Goal: Task Accomplishment & Management: Manage account settings

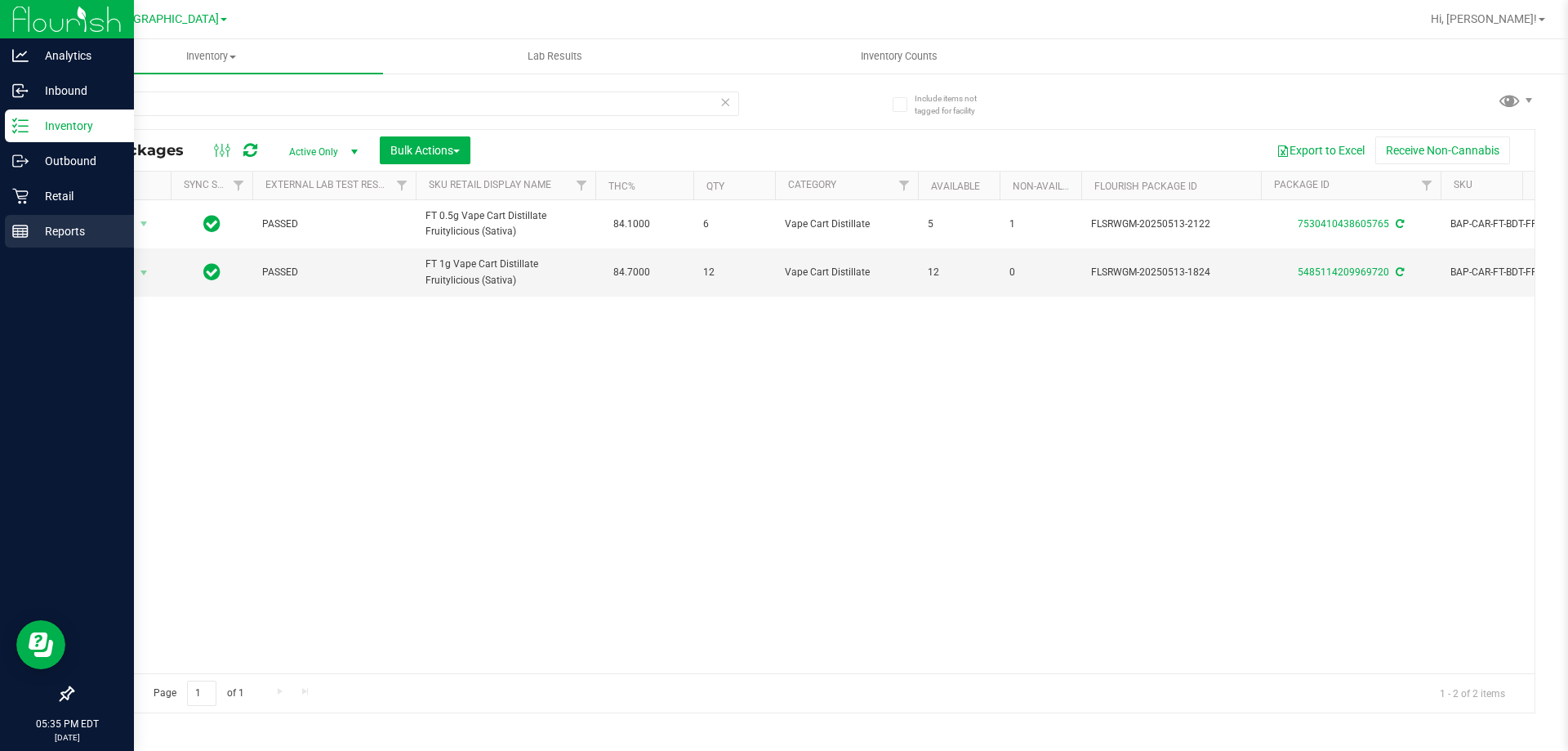
click at [58, 233] on p "Reports" at bounding box center [77, 231] width 98 height 20
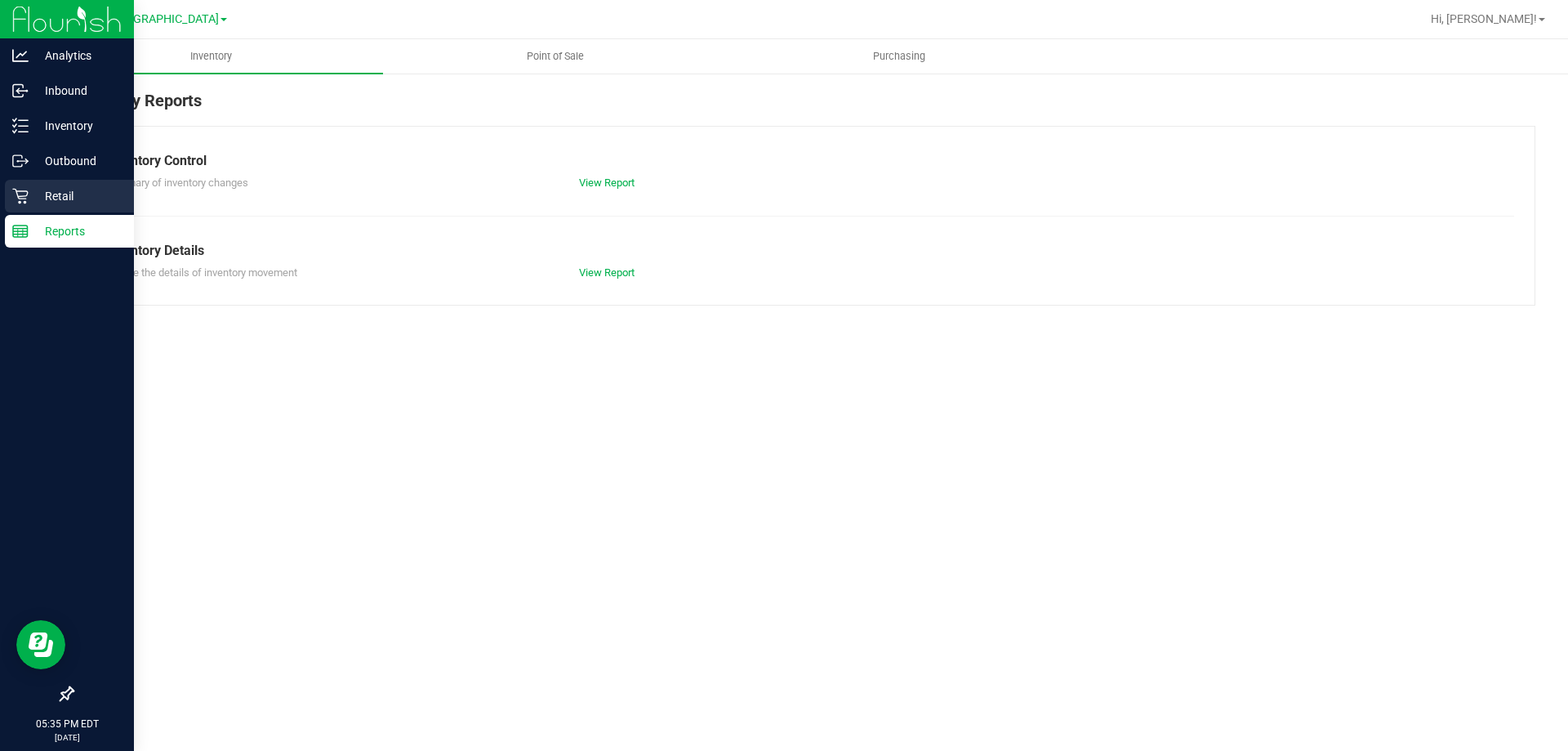
click at [40, 196] on p "Retail" at bounding box center [77, 196] width 98 height 20
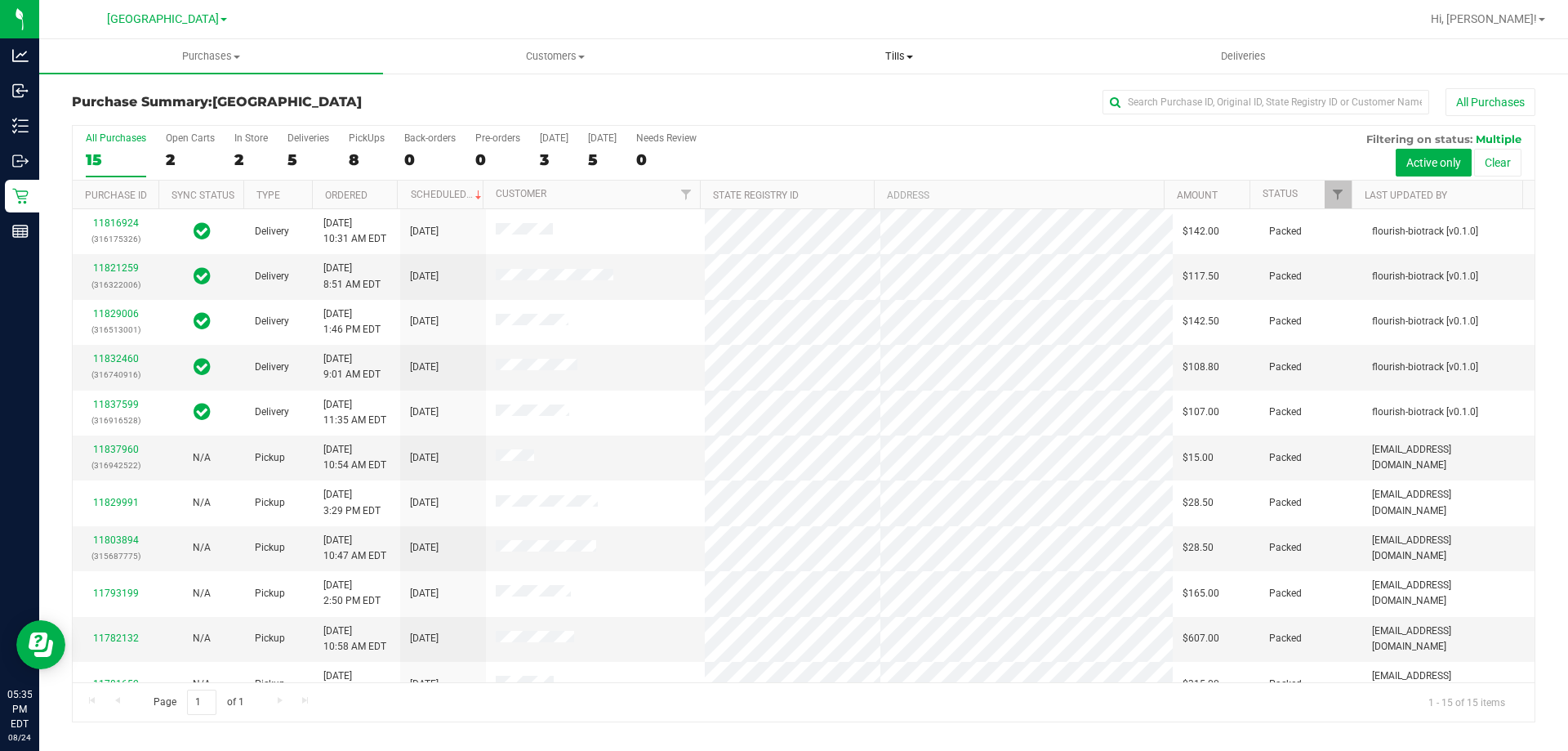
click at [897, 52] on span "Tills" at bounding box center [899, 56] width 342 height 15
click at [886, 103] on li "Manage tills" at bounding box center [899, 99] width 344 height 20
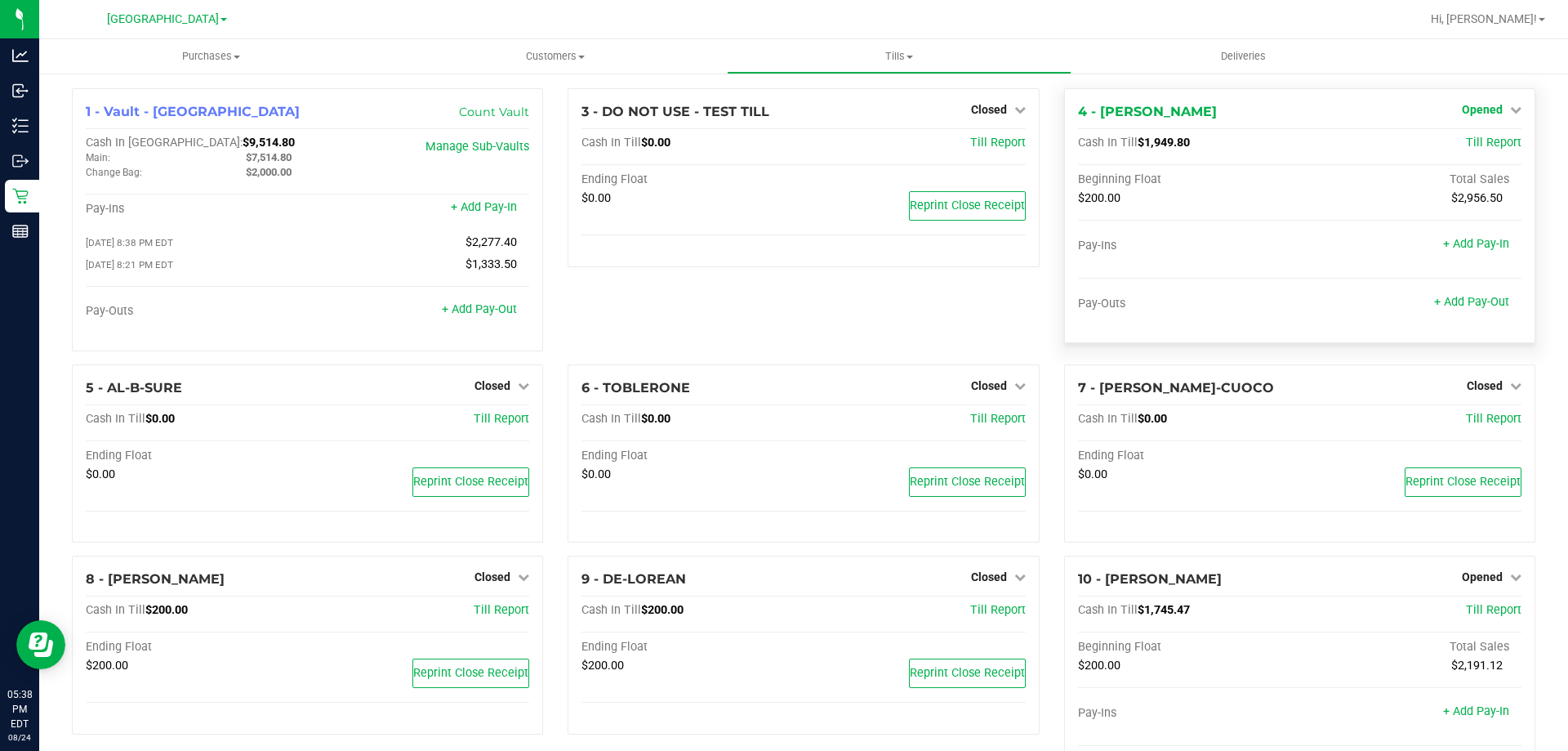
click at [1495, 110] on link "Opened" at bounding box center [1492, 109] width 59 height 13
click at [1477, 143] on link "Close Till" at bounding box center [1484, 143] width 44 height 13
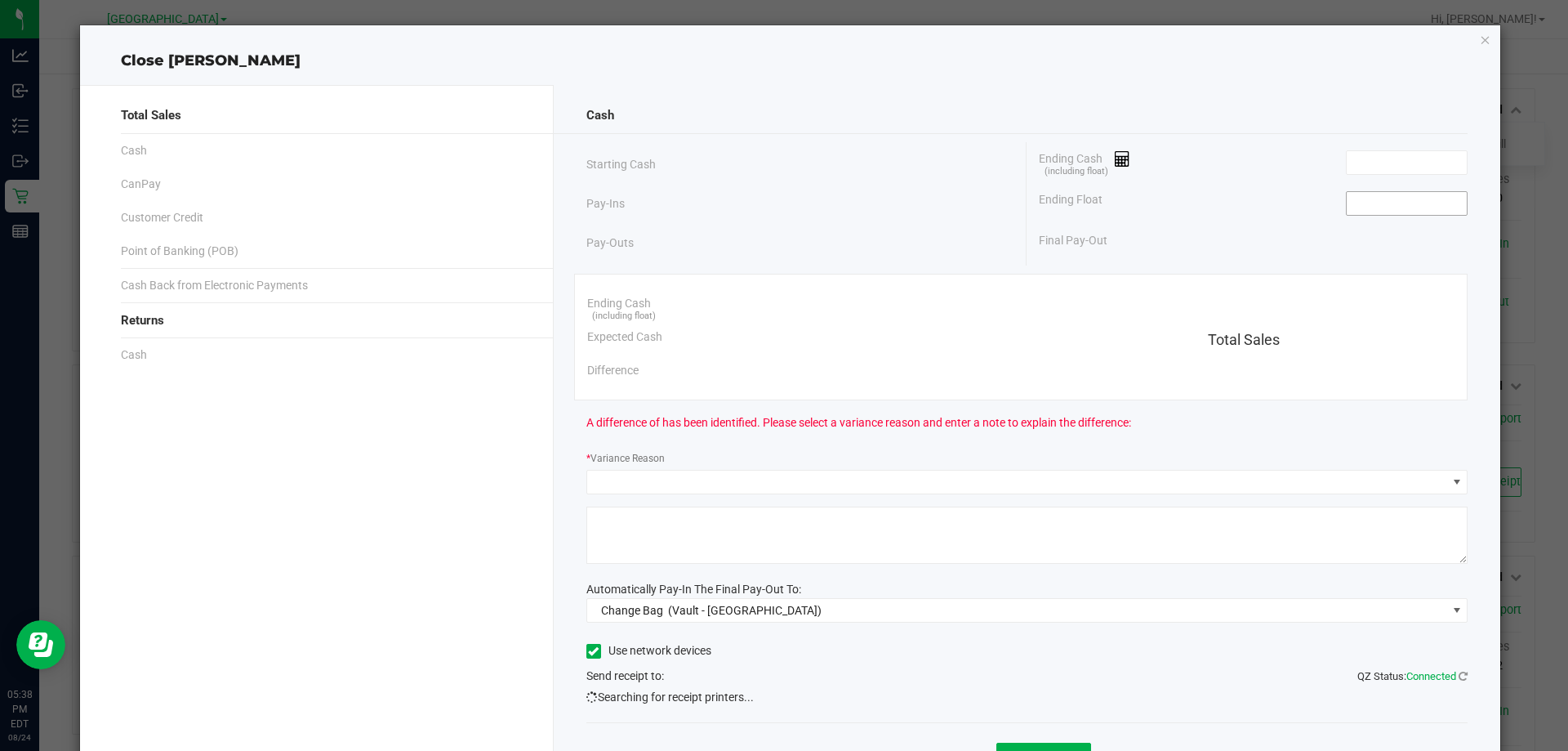
click at [1389, 196] on input at bounding box center [1407, 203] width 121 height 23
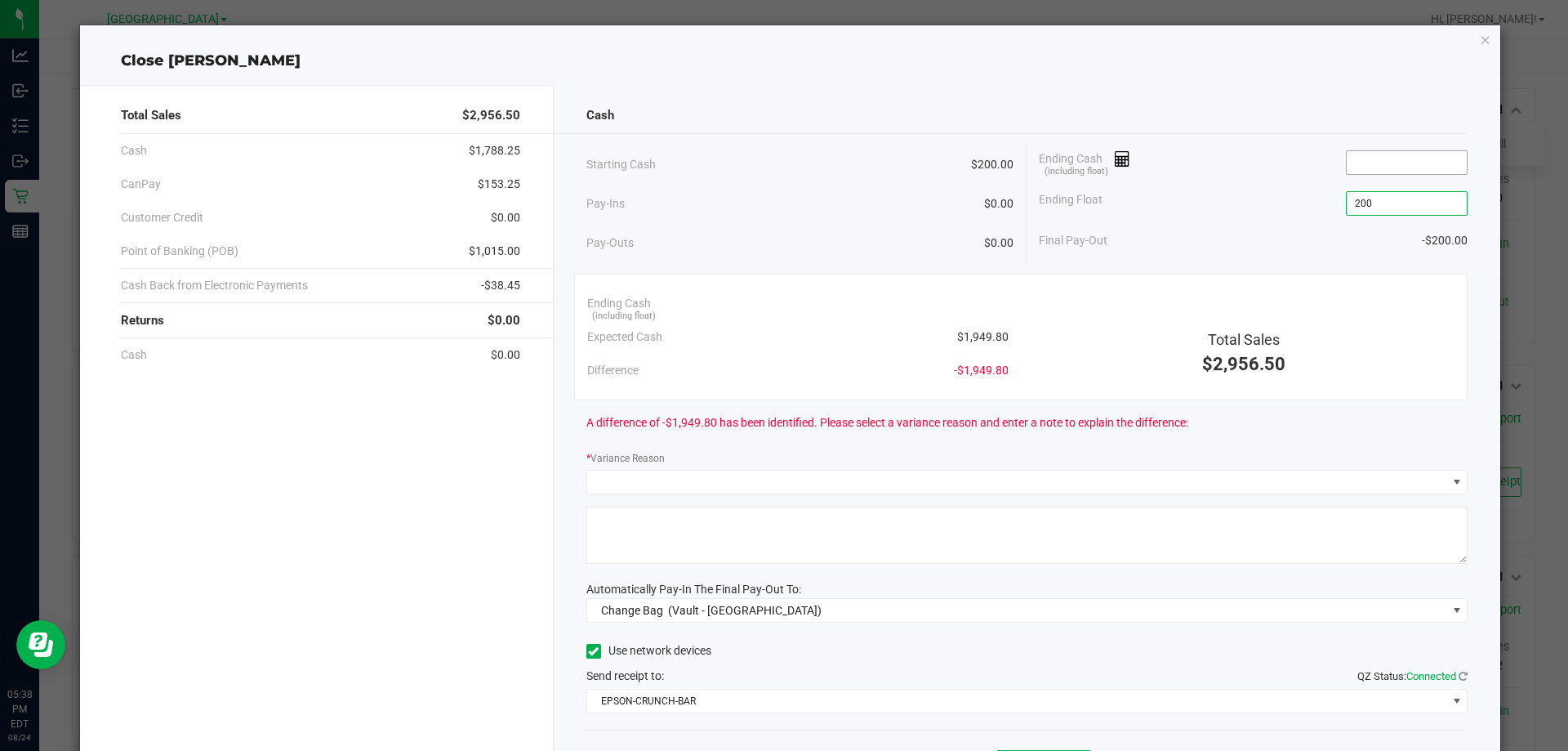
type input "$200.00"
click at [1383, 163] on input at bounding box center [1407, 162] width 121 height 23
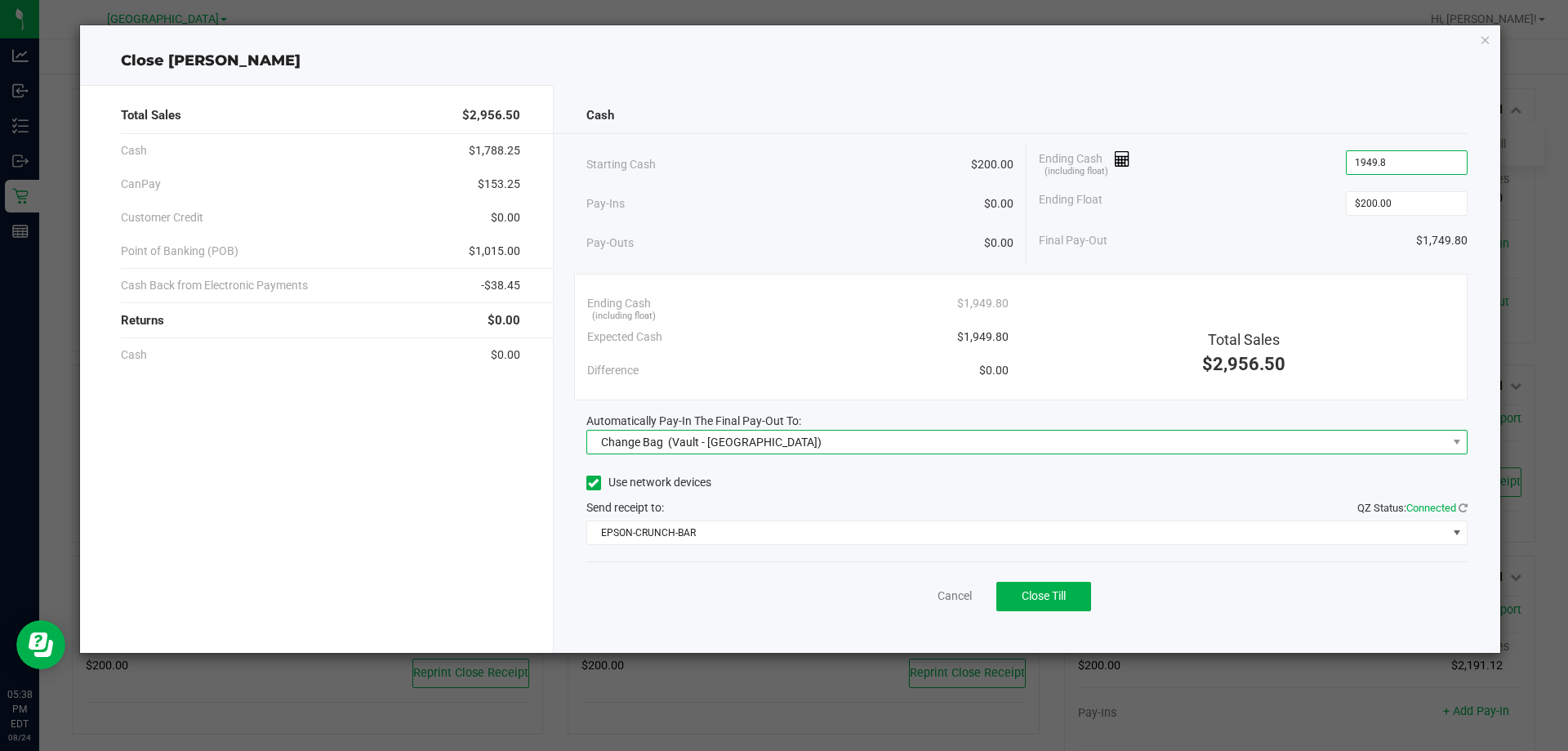
type input "$1,949.80"
click at [1120, 447] on span "Change Bag (Vault - North Port WC)" at bounding box center [1017, 442] width 860 height 23
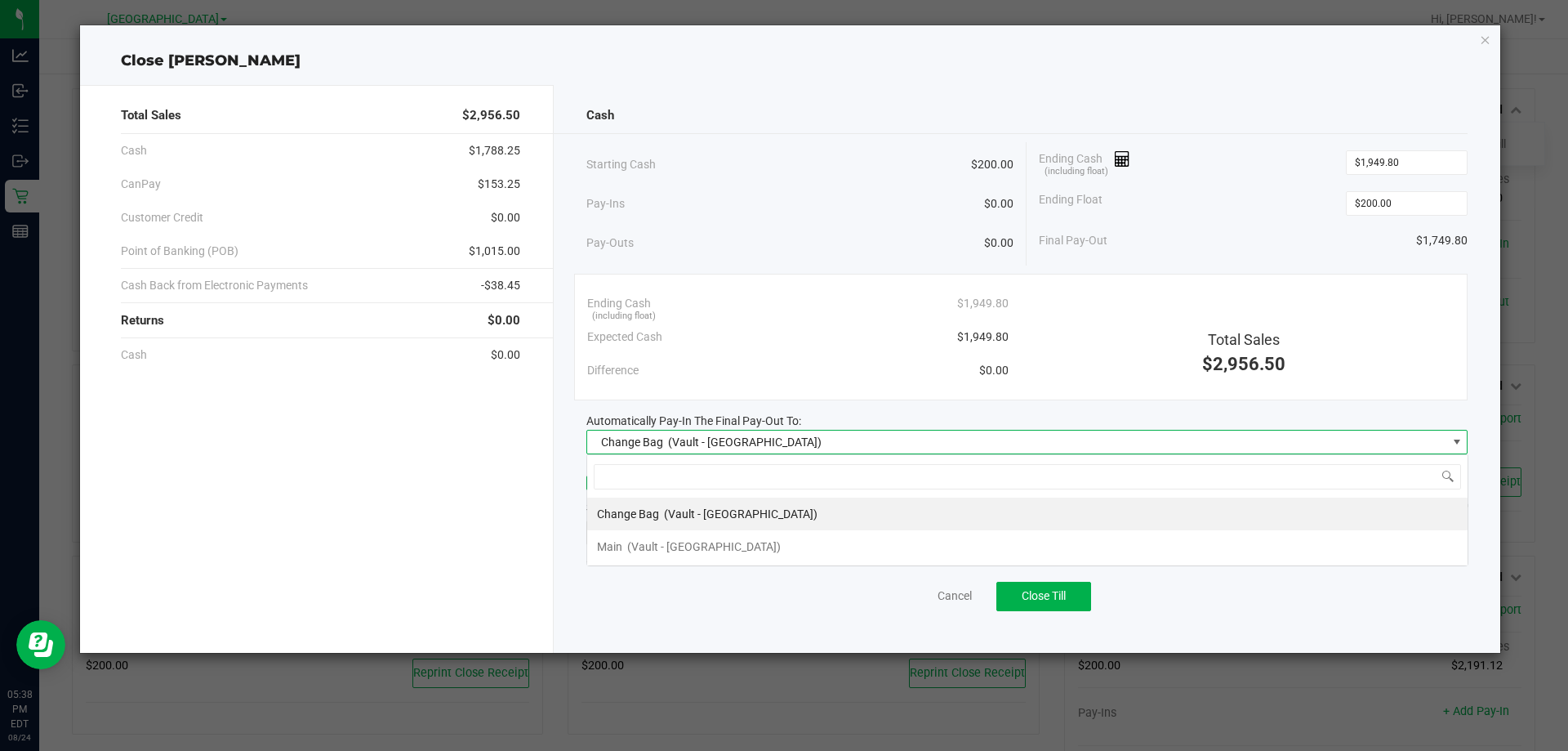
scroll to position [25, 881]
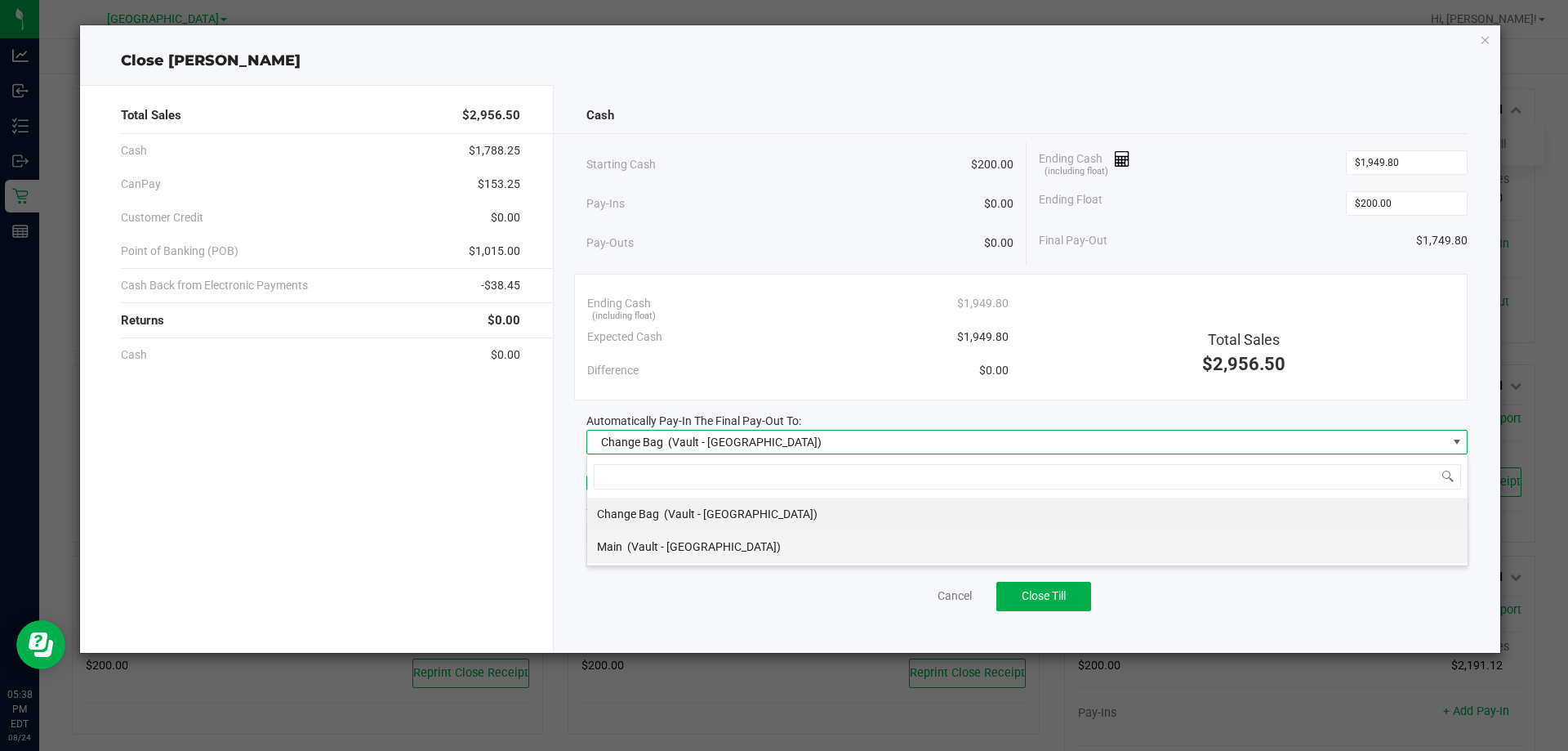
click at [905, 544] on li "Main (Vault - North Port WC)" at bounding box center [1027, 545] width 880 height 33
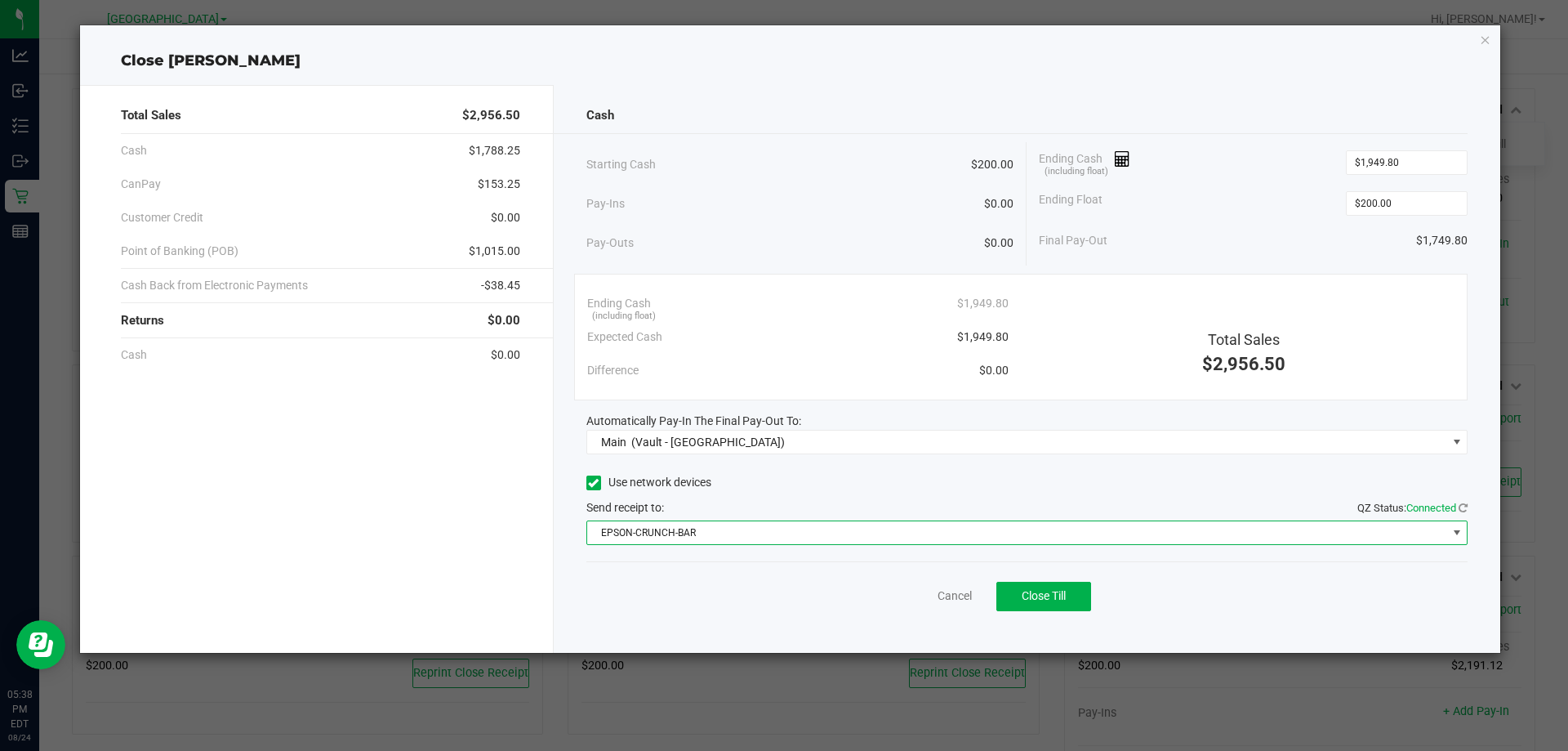
click at [920, 526] on span "EPSON-CRUNCH-BAR" at bounding box center [1017, 532] width 860 height 23
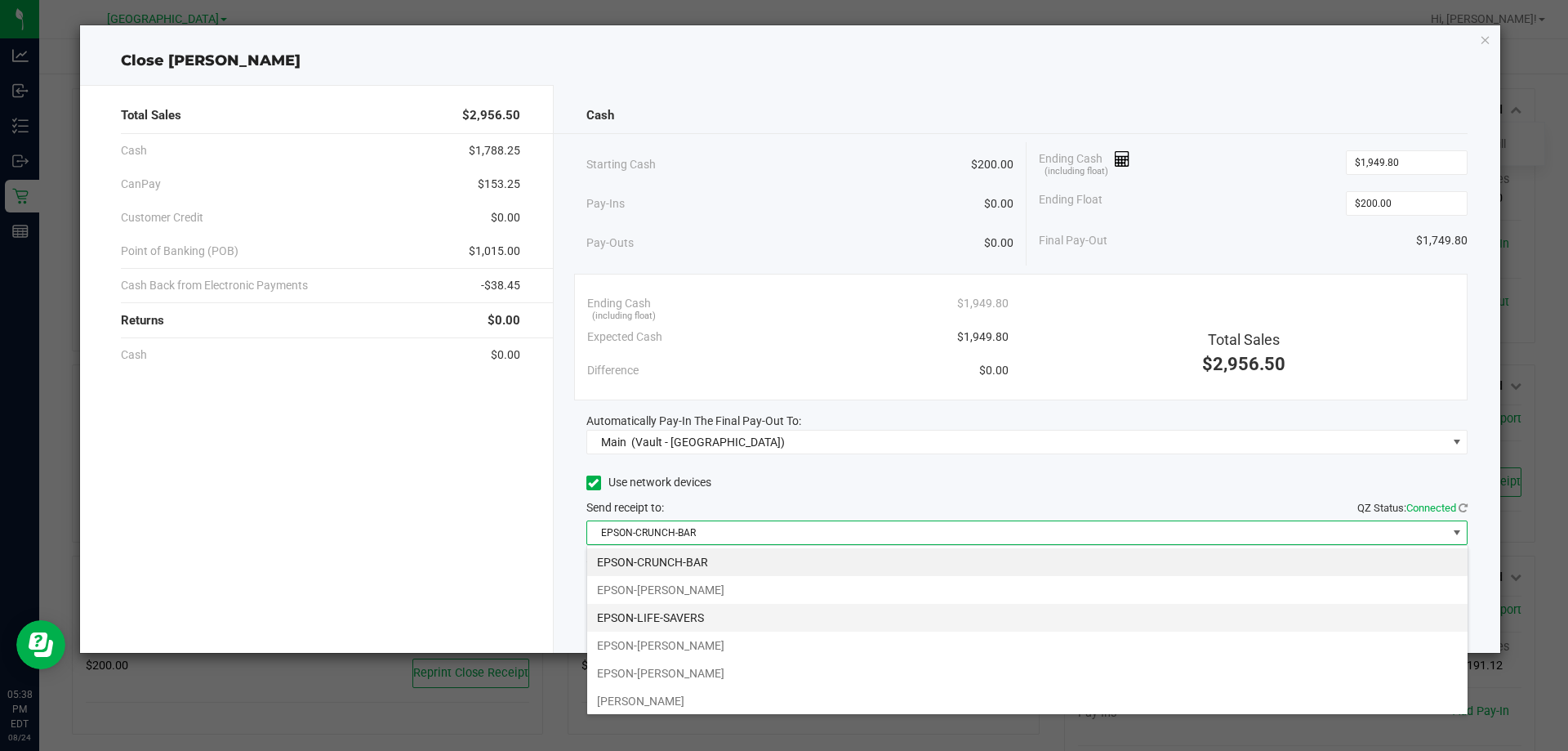
click at [848, 625] on li "EPSON-LIFE-SAVERS" at bounding box center [1027, 618] width 880 height 28
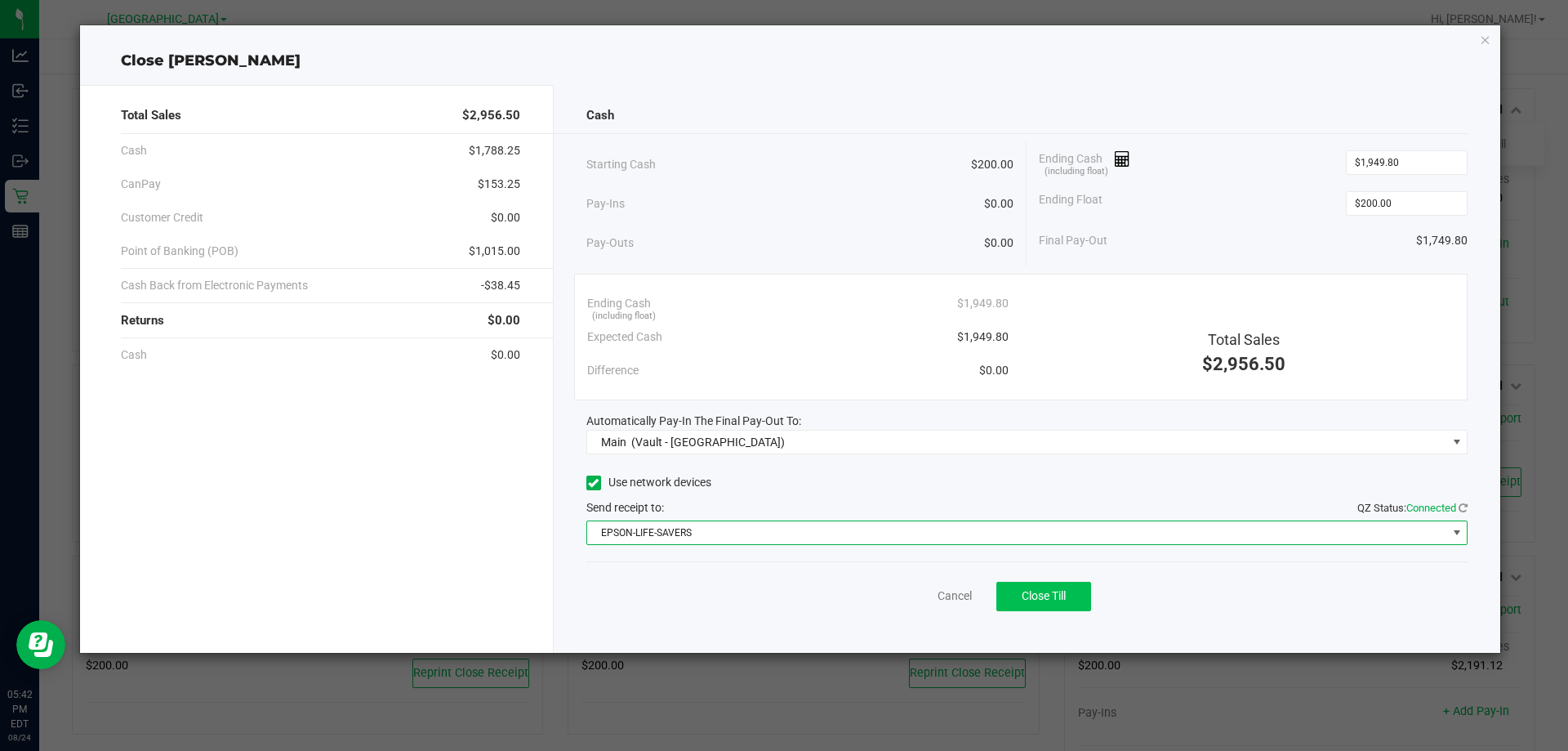
click at [1059, 598] on span "Close Till" at bounding box center [1043, 595] width 44 height 13
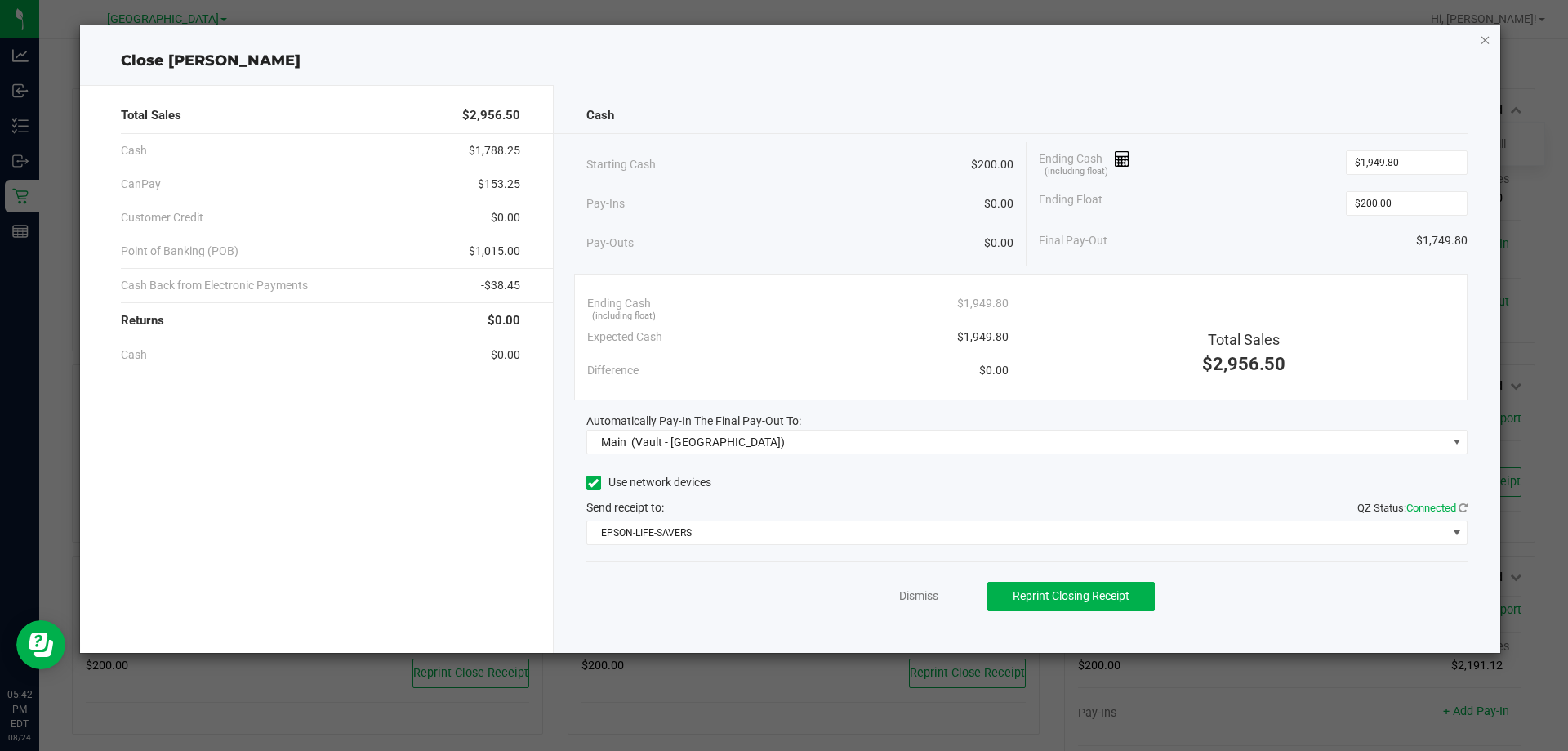
click at [1485, 43] on icon "button" at bounding box center [1486, 40] width 12 height 20
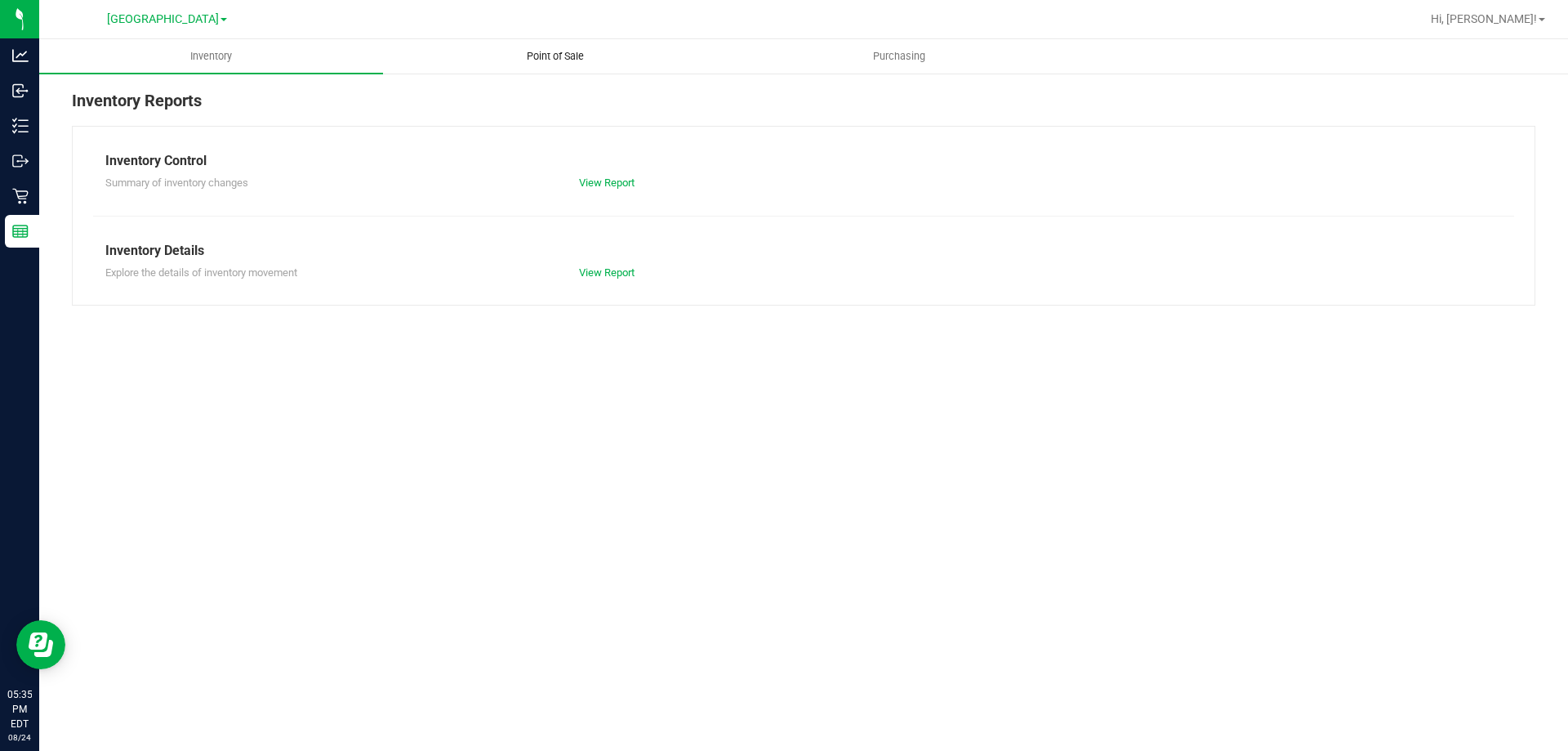
click at [545, 48] on uib-tab-heading "Point of Sale" at bounding box center [555, 56] width 342 height 33
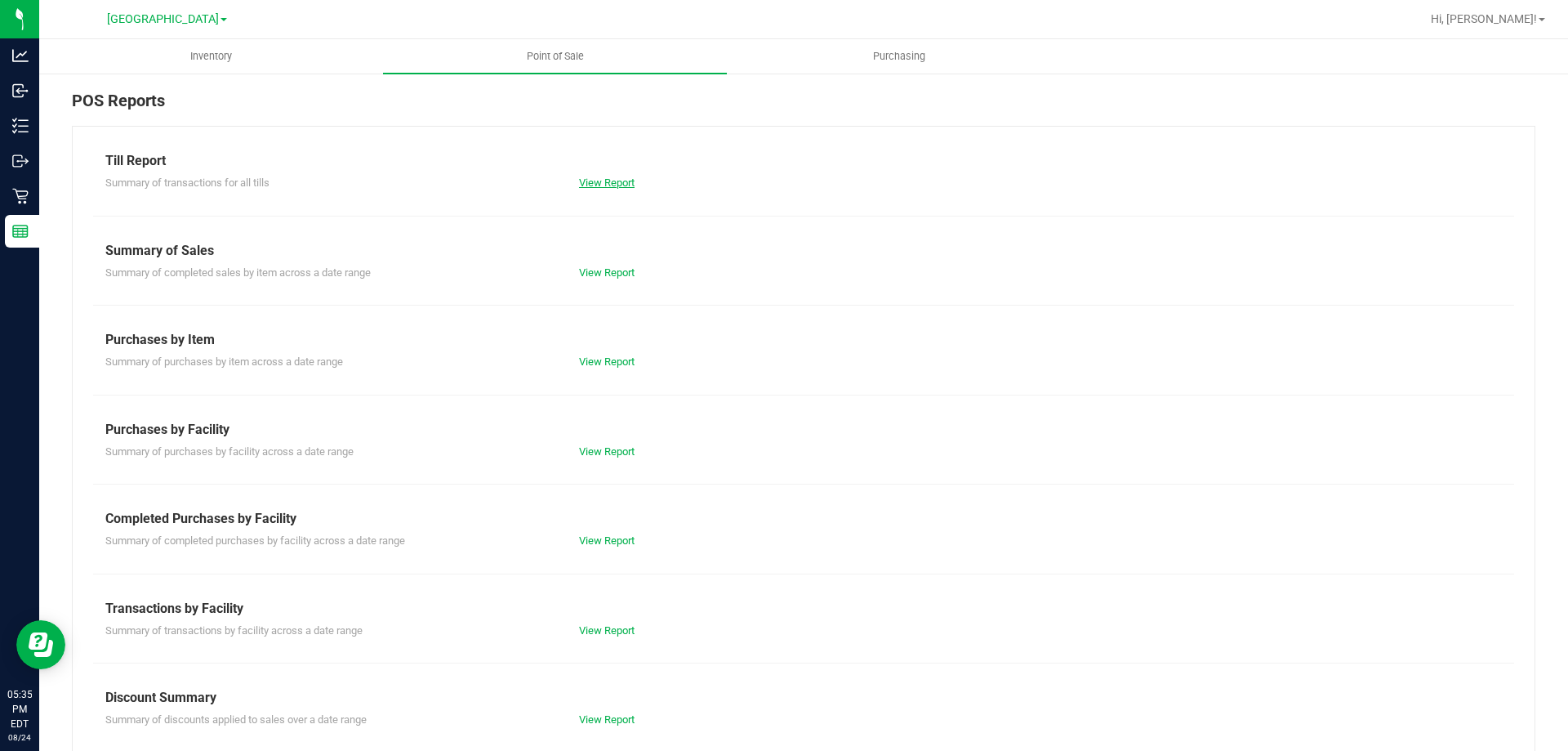
click at [579, 180] on link "View Report" at bounding box center [607, 183] width 55 height 12
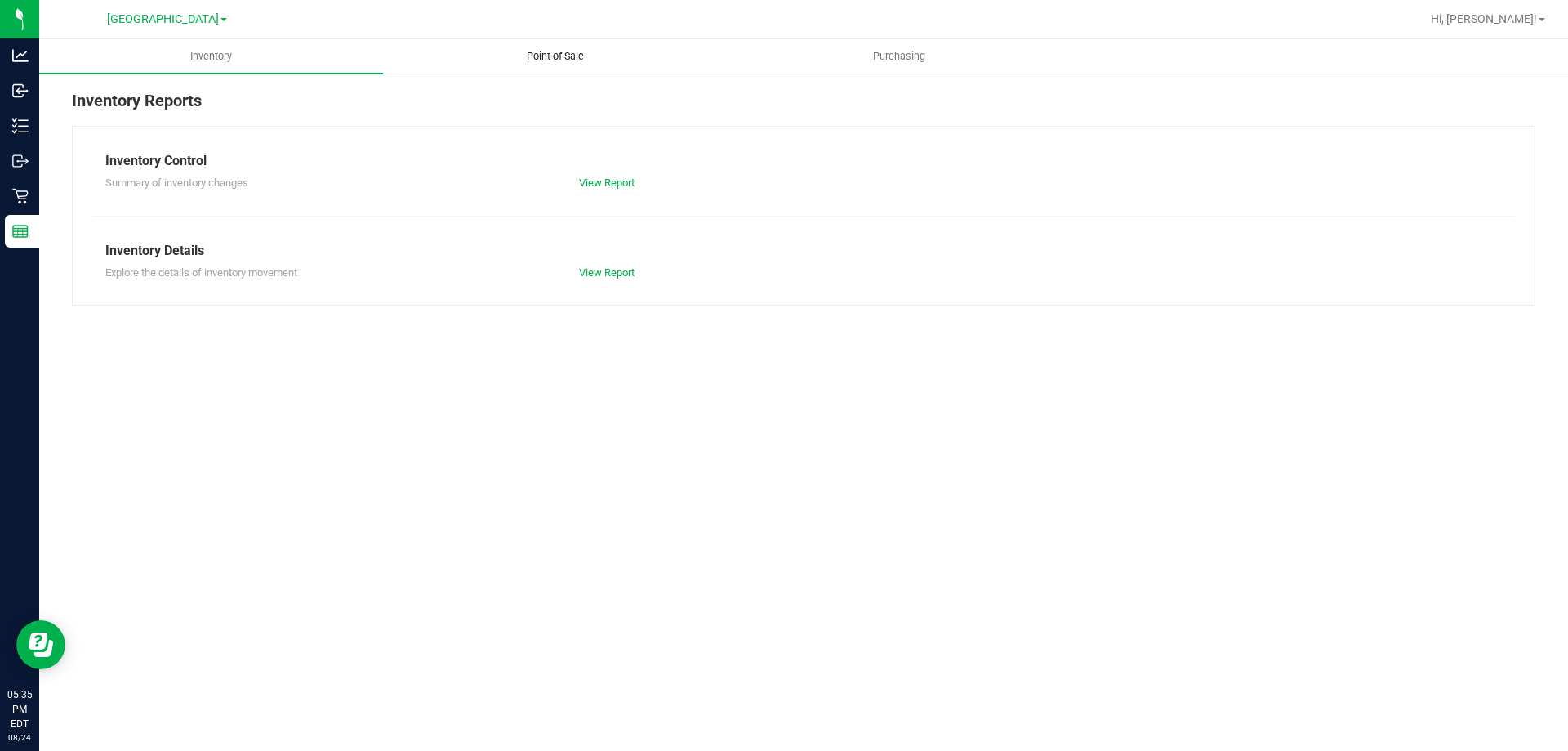
click at [558, 55] on span "Point of Sale" at bounding box center [555, 56] width 102 height 15
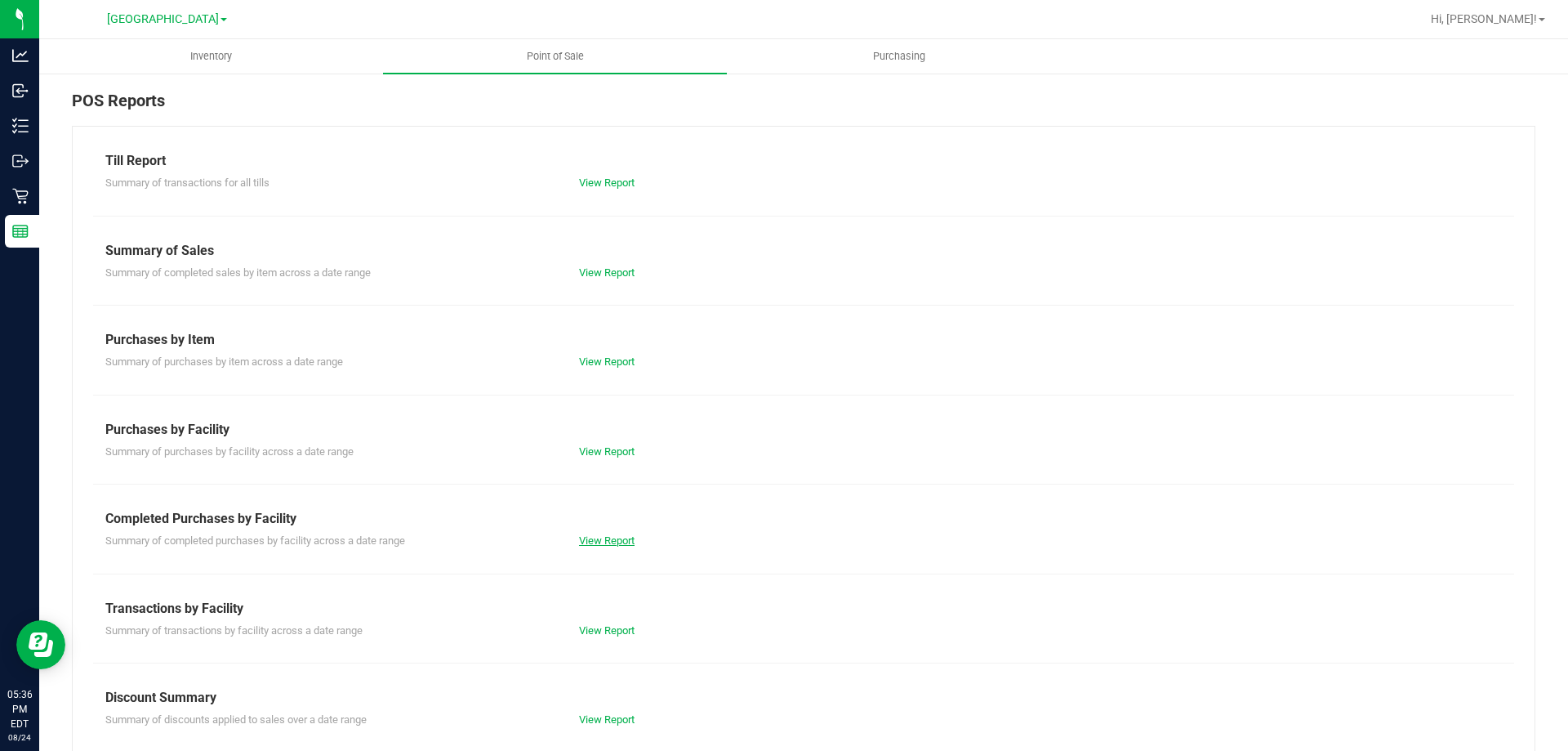
click at [620, 542] on link "View Report" at bounding box center [607, 541] width 55 height 12
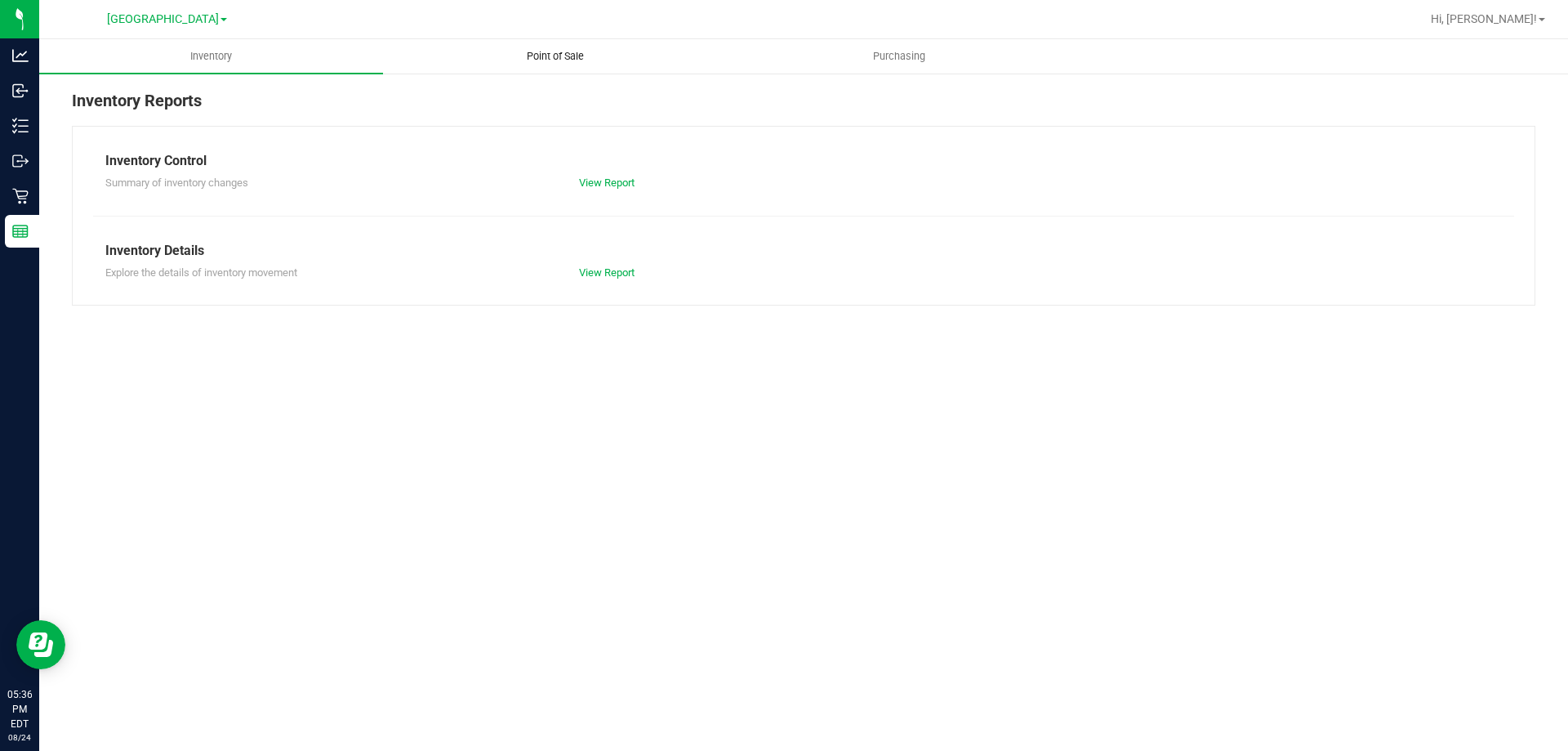
click at [538, 51] on span "Point of Sale" at bounding box center [555, 56] width 102 height 15
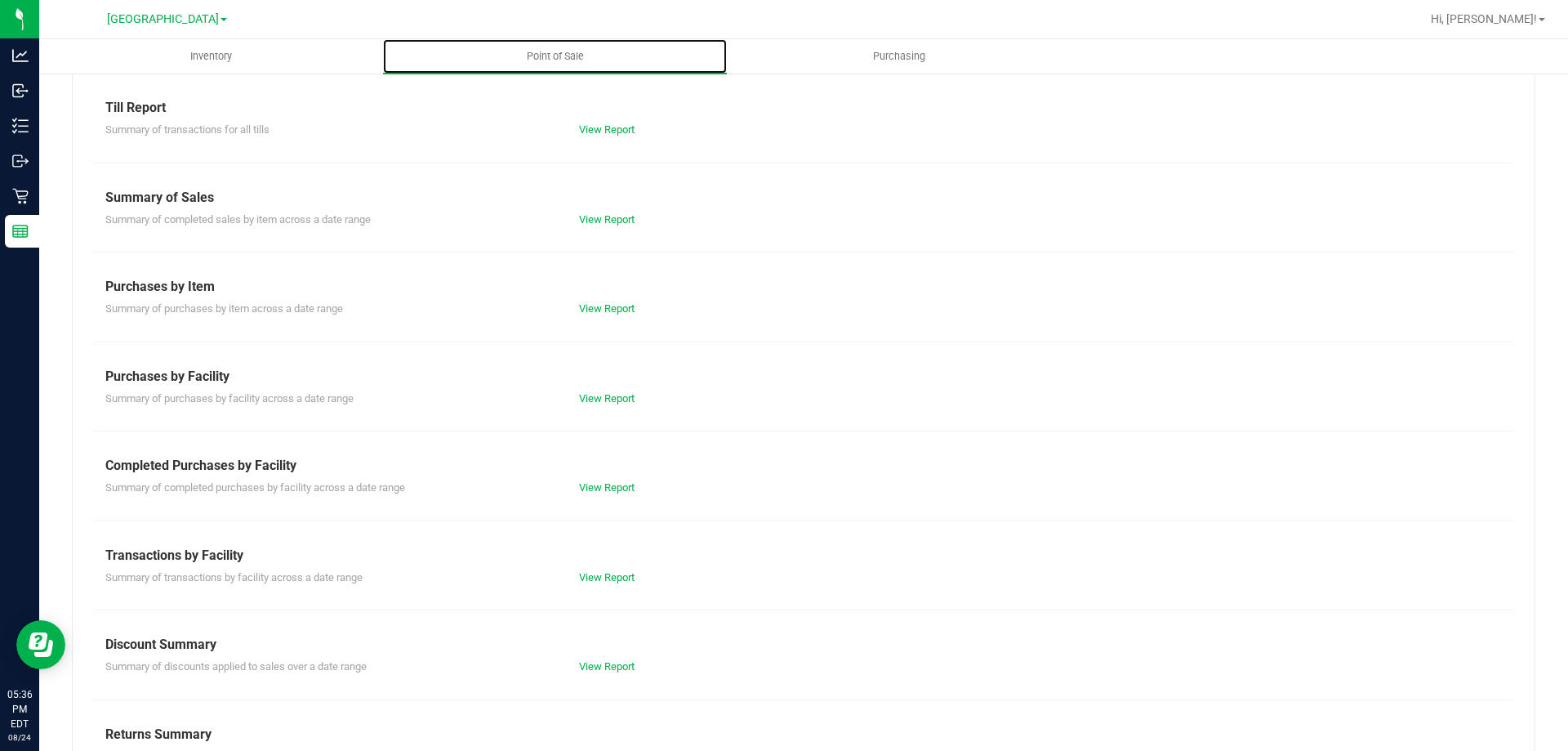
scroll to position [108, 0]
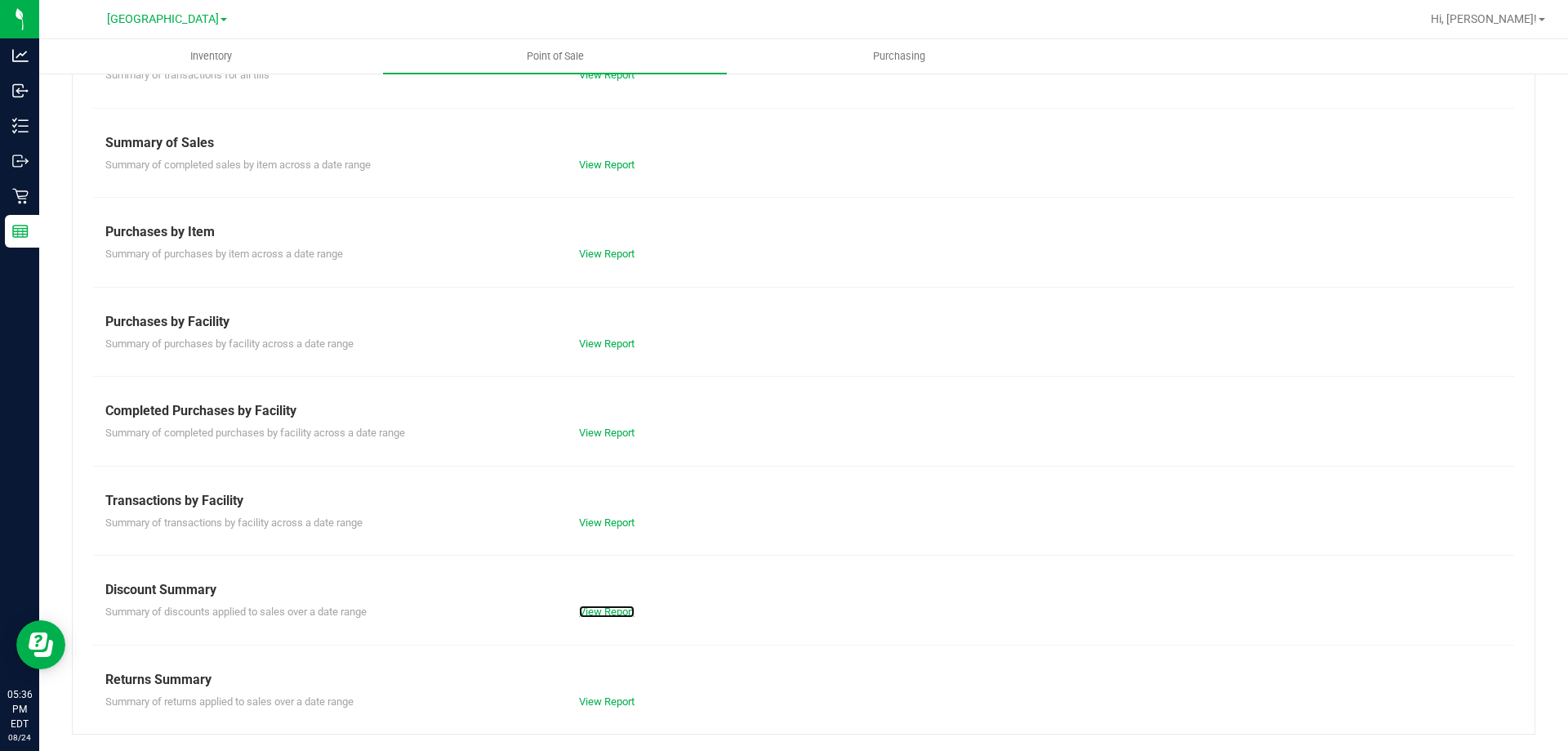
drag, startPoint x: 604, startPoint y: 616, endPoint x: 678, endPoint y: 441, distance: 190.0
click at [603, 616] on link "View Report" at bounding box center [607, 612] width 55 height 12
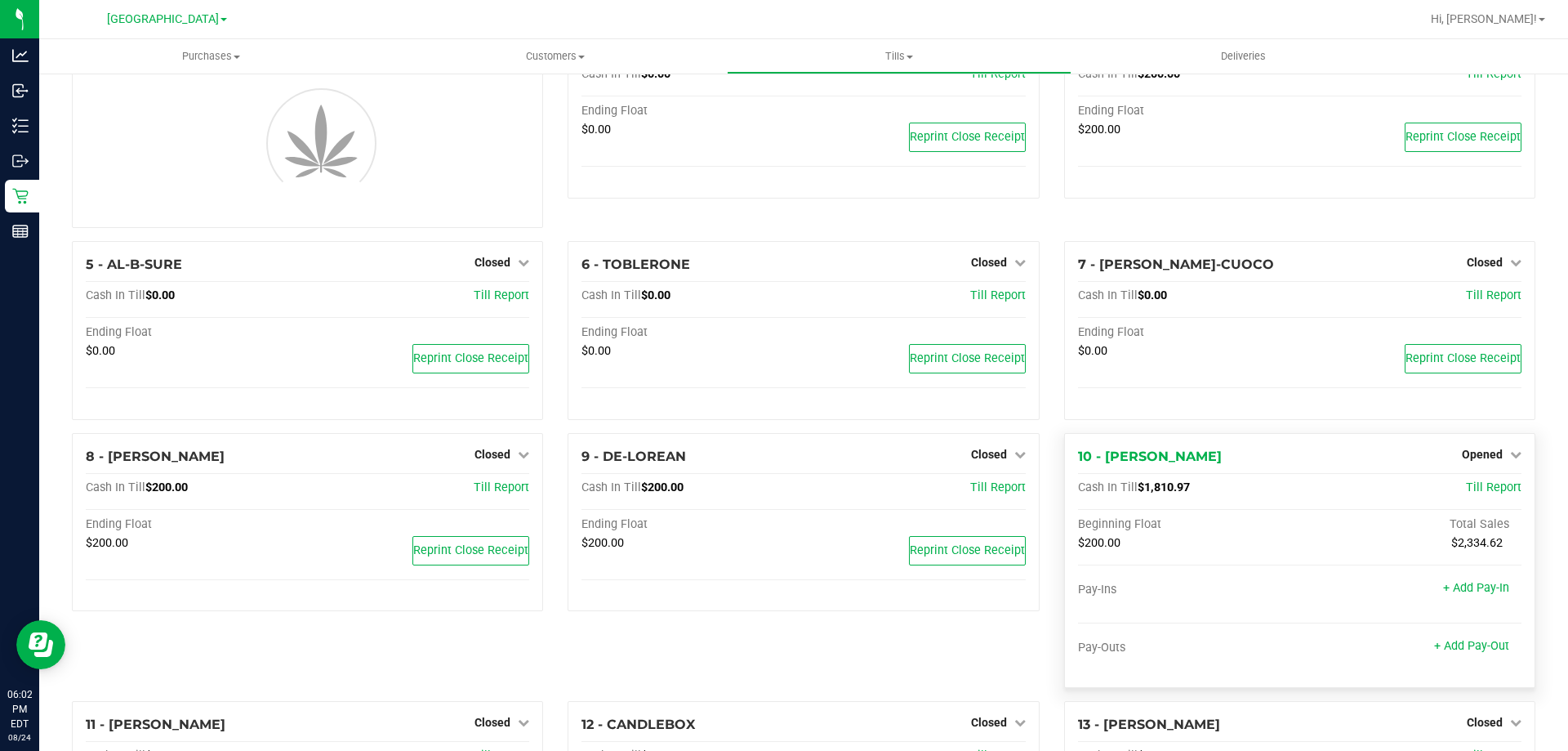
scroll to position [163, 0]
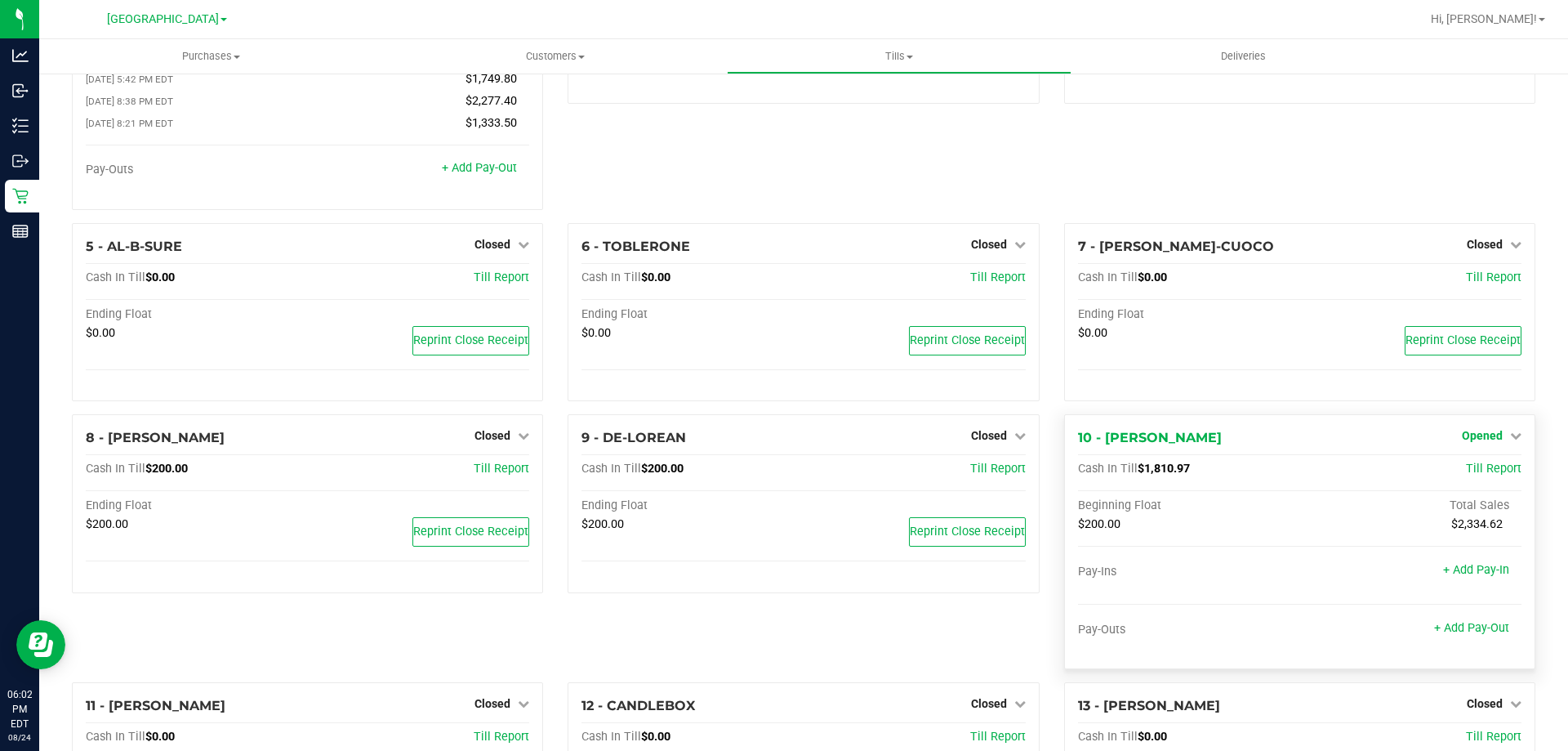
click at [1473, 441] on span "Opened" at bounding box center [1482, 435] width 41 height 13
click at [1462, 476] on link "Close Till" at bounding box center [1484, 469] width 44 height 13
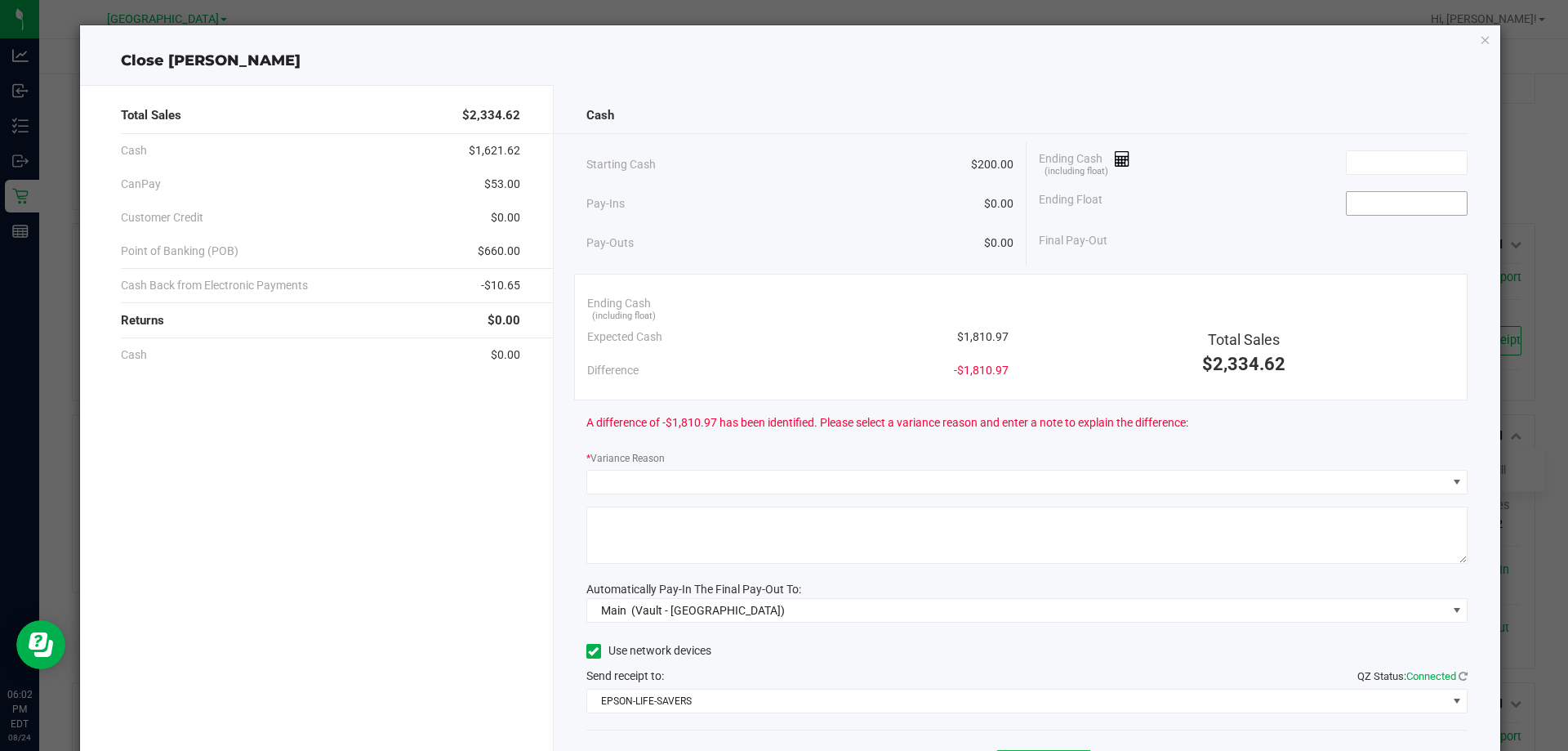
click at [1434, 204] on input at bounding box center [1407, 203] width 121 height 23
type input "$200.00"
click at [1438, 157] on input at bounding box center [1407, 162] width 121 height 23
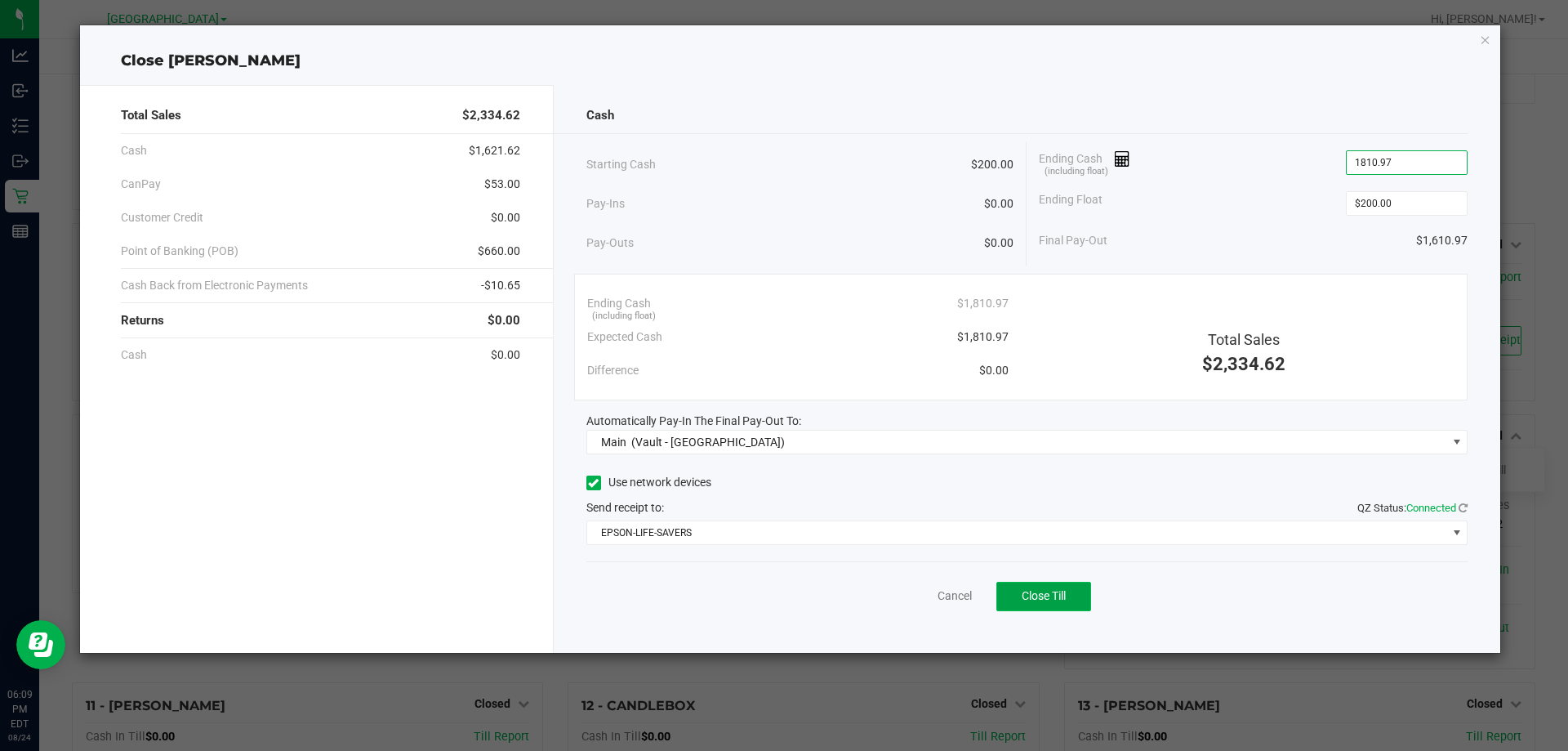
click at [1056, 608] on button "Close Till" at bounding box center [1043, 597] width 95 height 30
type input "$1,810.97"
click at [1483, 40] on icon "button" at bounding box center [1486, 40] width 12 height 20
